Goal: Task Accomplishment & Management: Manage account settings

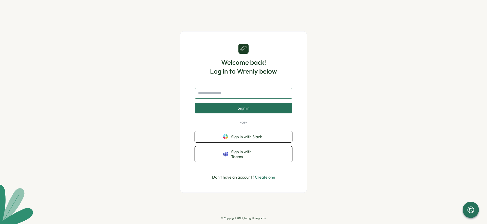
click at [214, 93] on input "text" at bounding box center [243, 93] width 97 height 11
type input "**********"
click at [232, 109] on button "Sign in" at bounding box center [243, 108] width 97 height 11
click at [237, 95] on input "text" at bounding box center [243, 93] width 97 height 11
